Goal: Obtain resource: Obtain resource

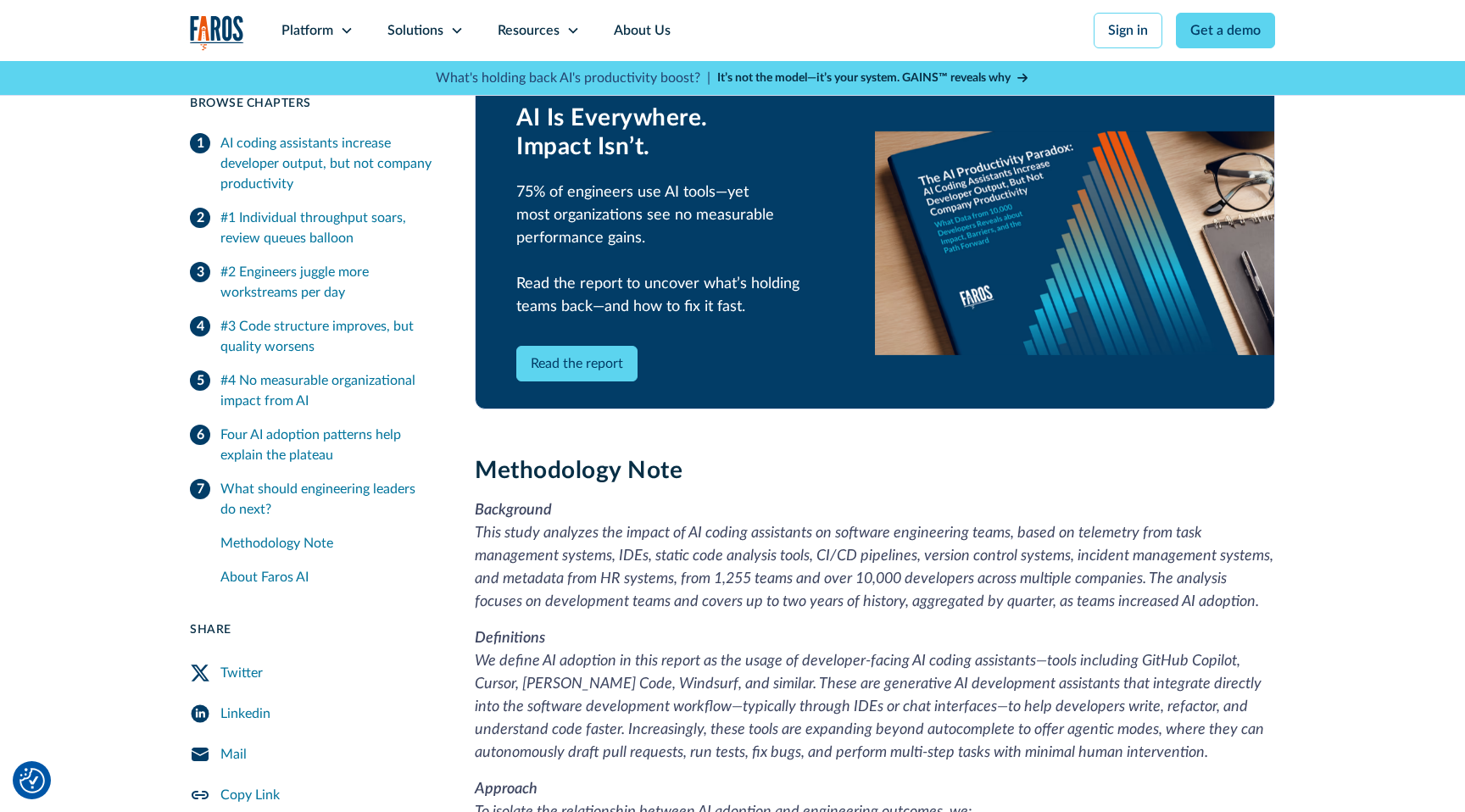
scroll to position [3785, 0]
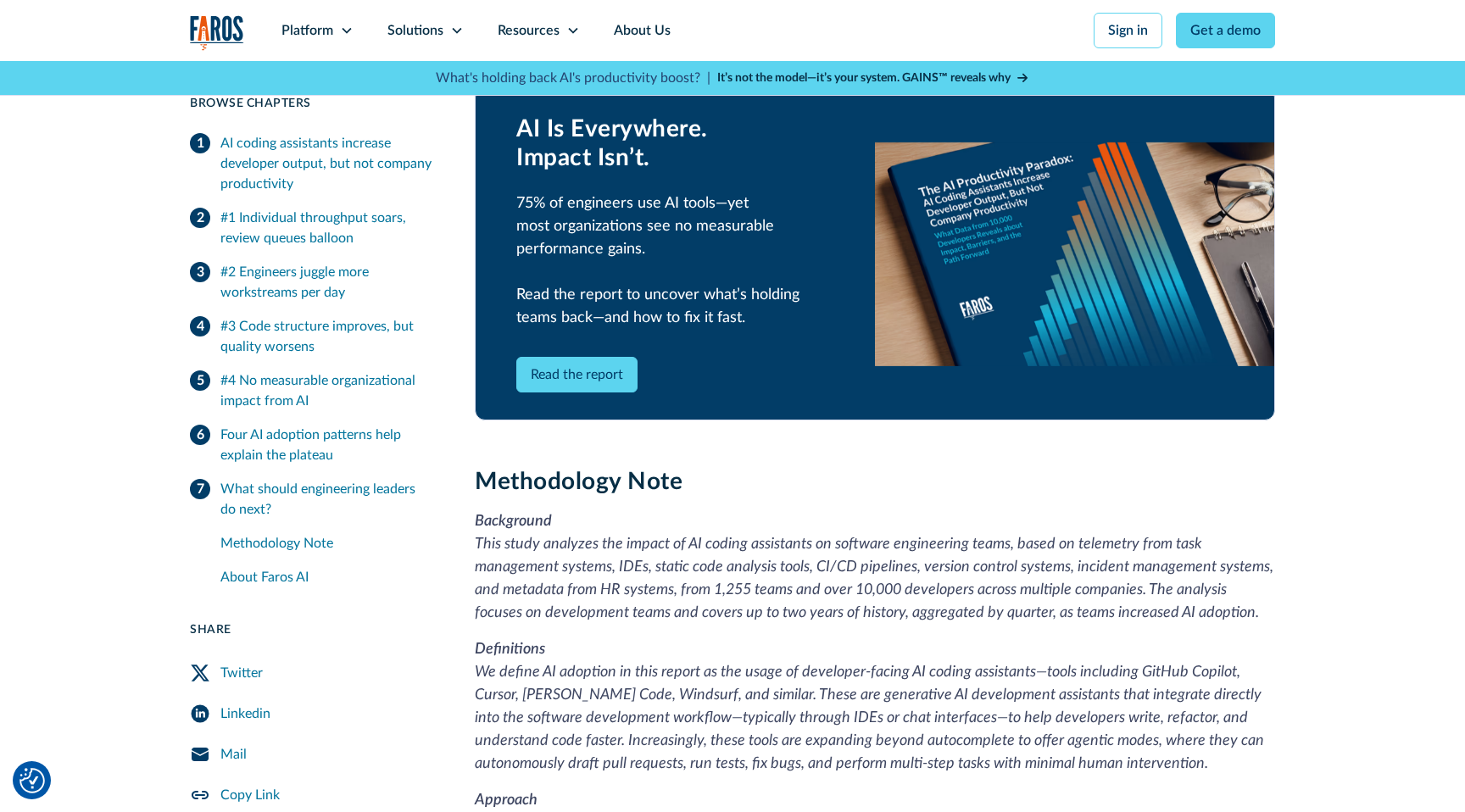
click at [603, 357] on link "Read the report" at bounding box center [577, 374] width 121 height 36
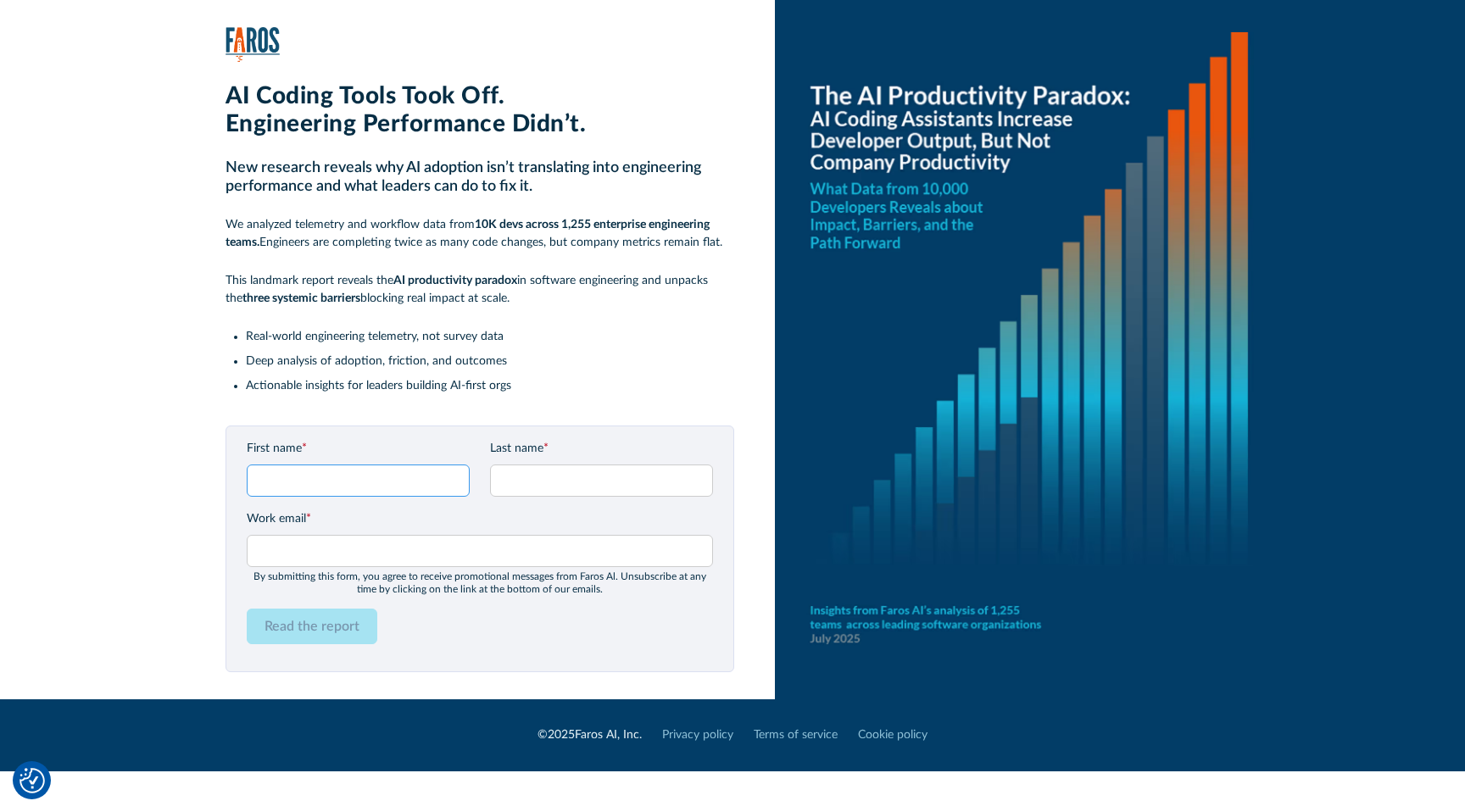
click at [375, 482] on input "First name *" at bounding box center [357, 480] width 222 height 32
type input "Sameer"
drag, startPoint x: 528, startPoint y: 466, endPoint x: 552, endPoint y: 497, distance: 39.2
click at [528, 466] on input "Last name *" at bounding box center [601, 480] width 222 height 32
type input "Yami"
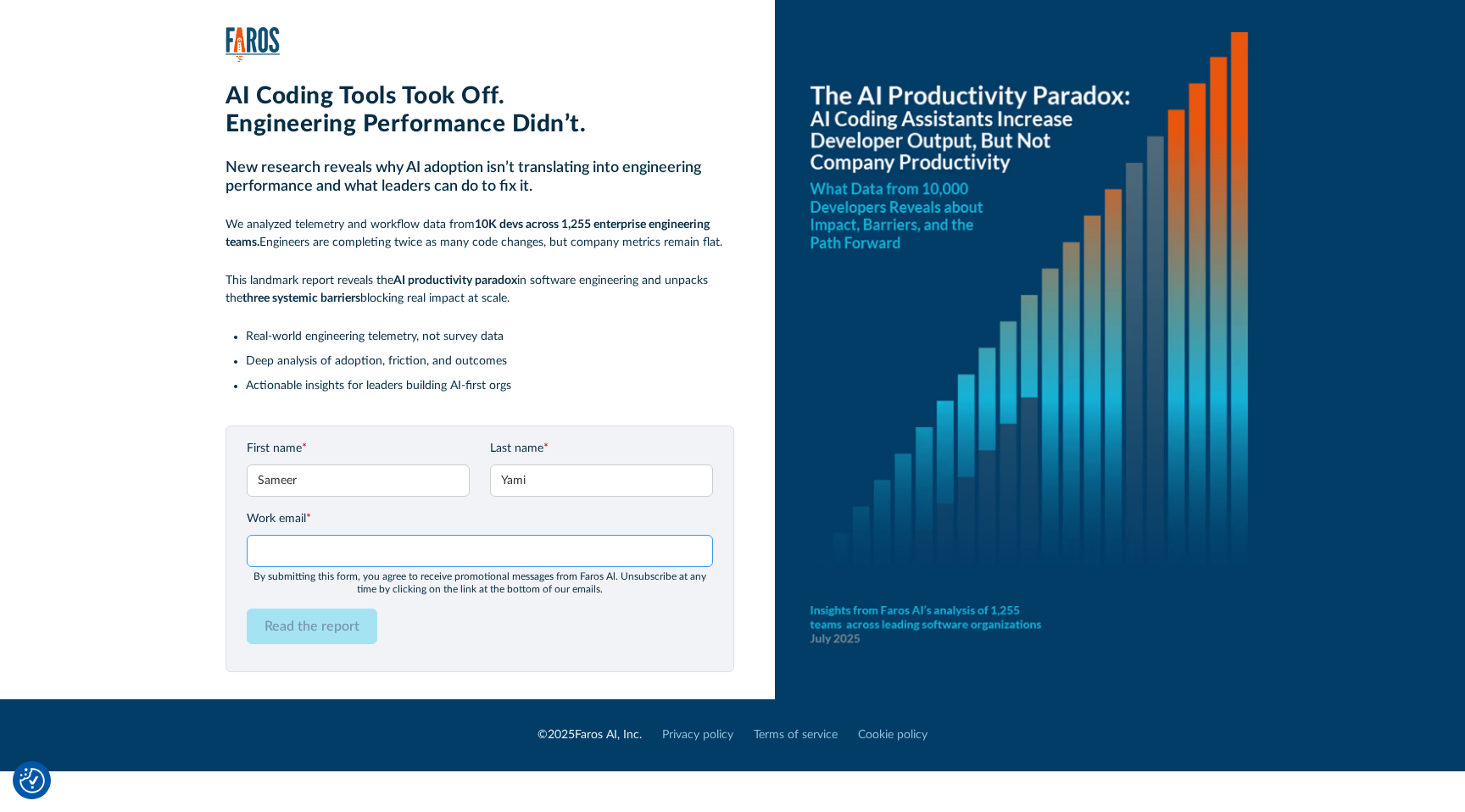
click at [412, 547] on input "Work email *" at bounding box center [479, 550] width 466 height 32
type input "sameer@augment-me.com"
click at [322, 634] on input "Read the report" at bounding box center [311, 626] width 131 height 36
